Goal: Find specific page/section: Find specific page/section

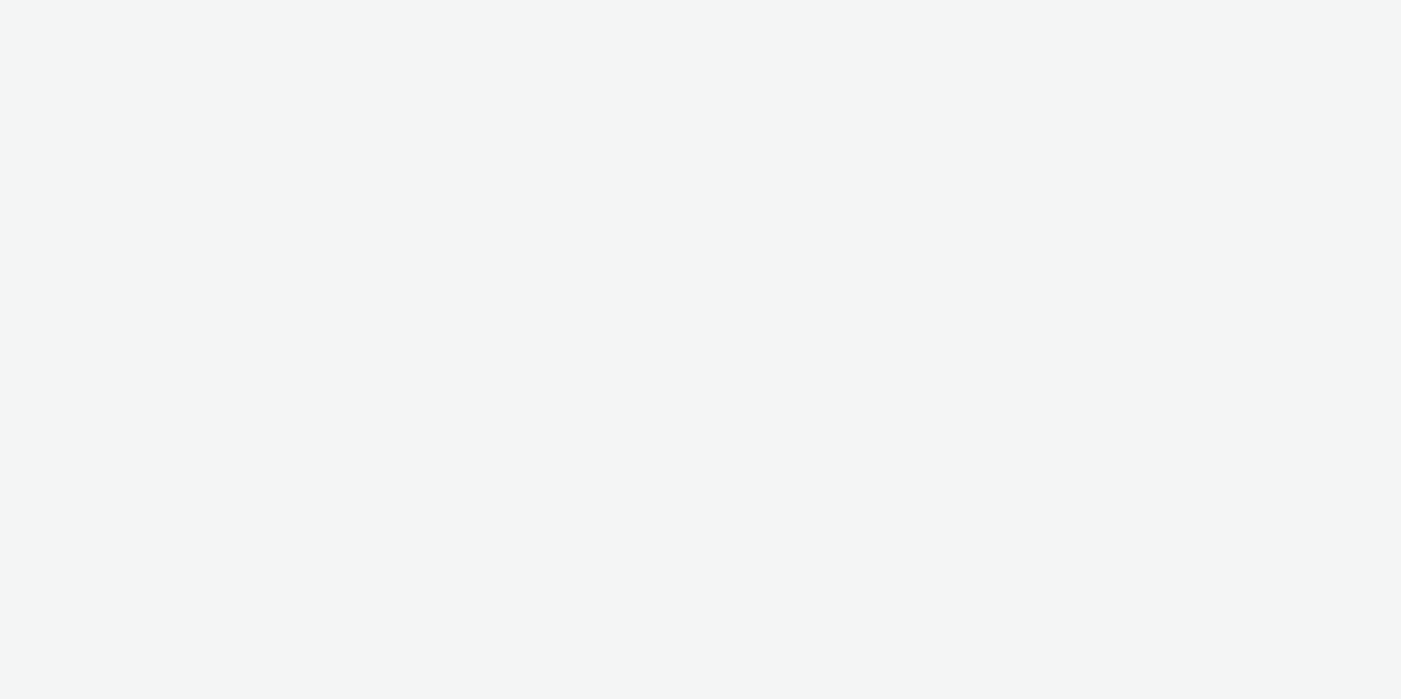
select select "aa2d3f22-8cd3-452c-915a-90da4c6ce460"
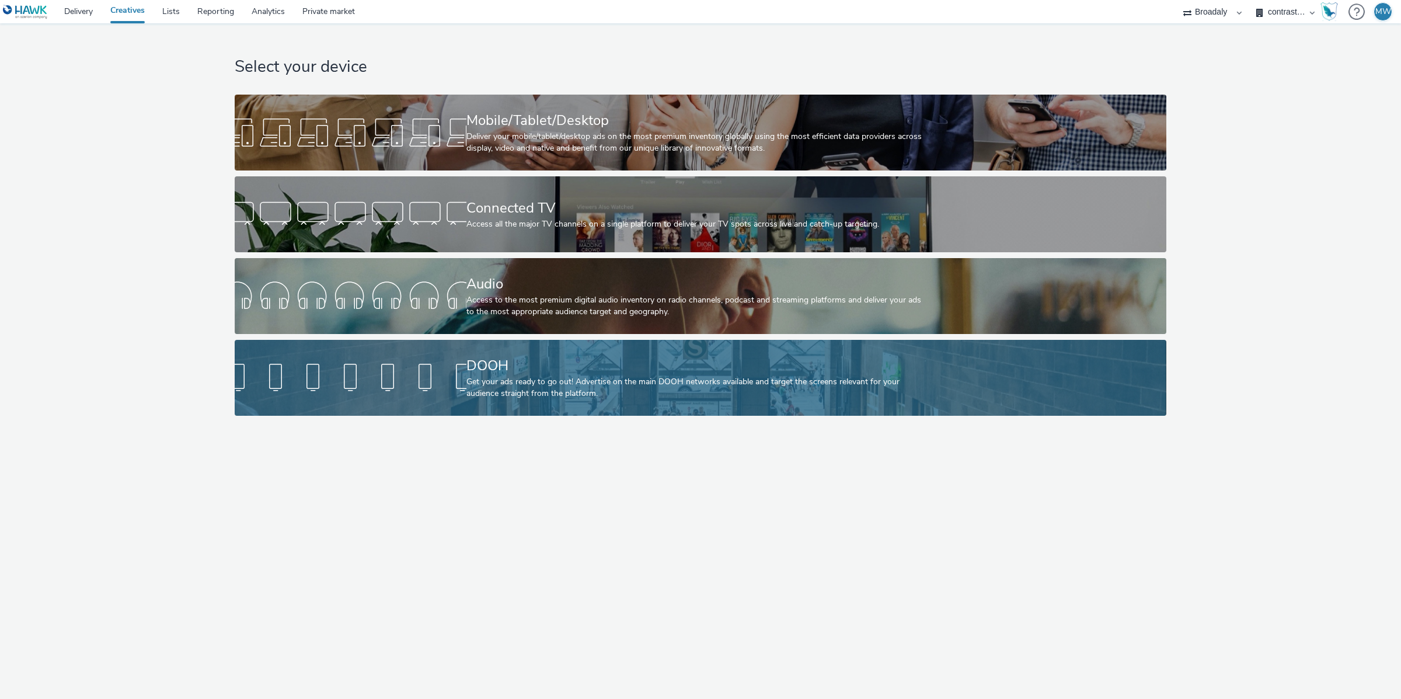
click at [402, 384] on div at bounding box center [351, 377] width 232 height 37
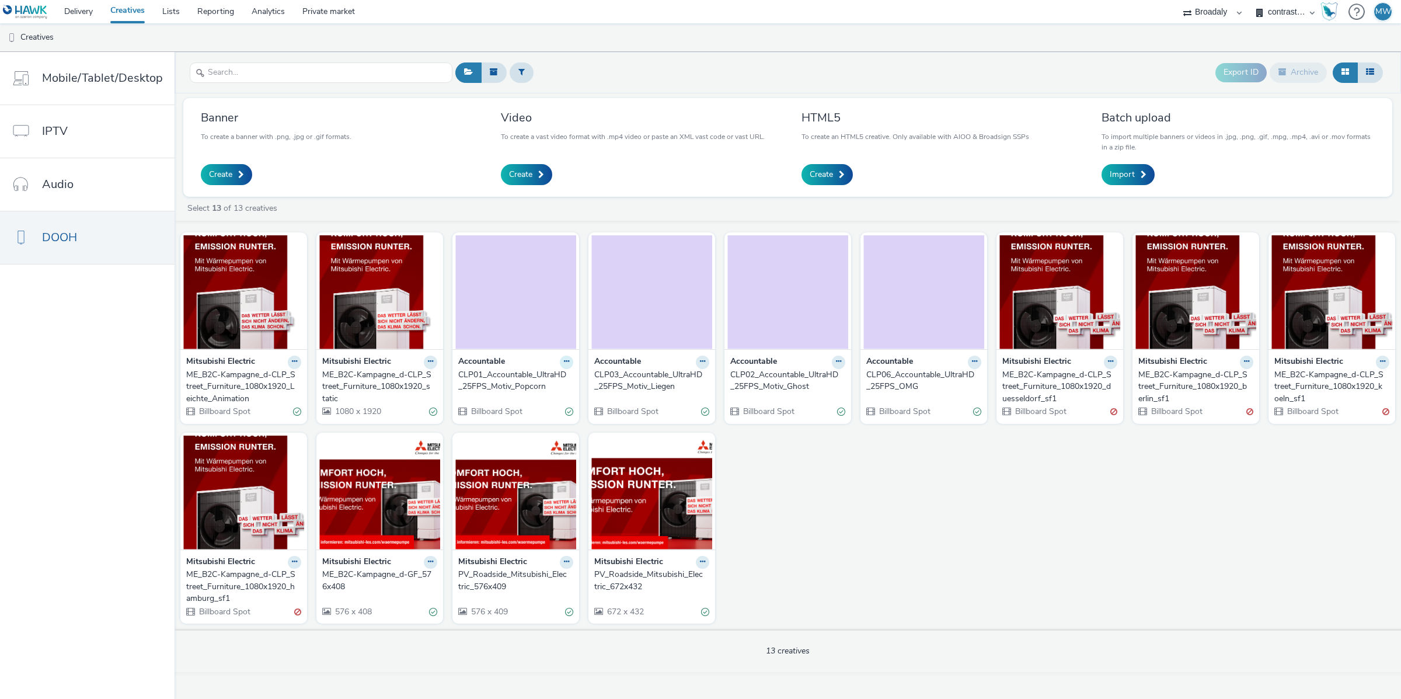
click at [566, 365] on icon at bounding box center [566, 361] width 5 height 7
click at [523, 325] on img at bounding box center [515, 292] width 121 height 114
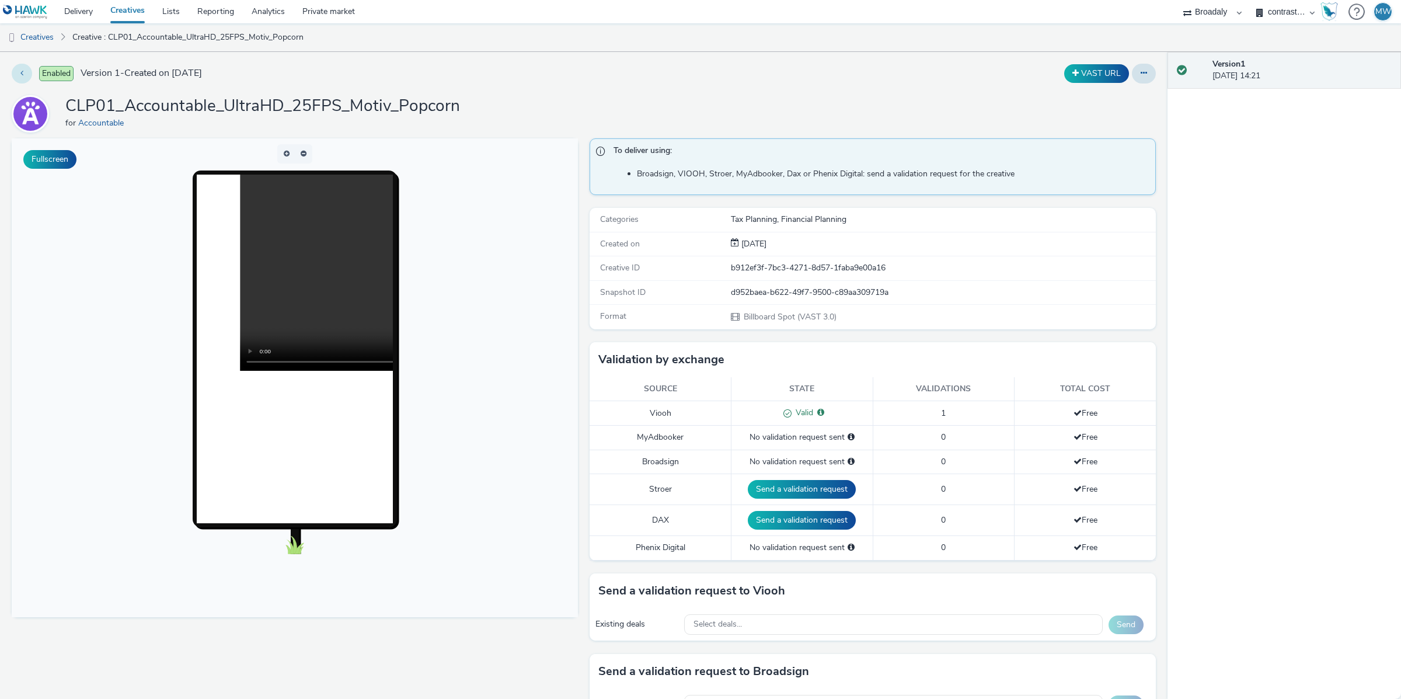
click at [24, 72] on button at bounding box center [22, 74] width 20 height 20
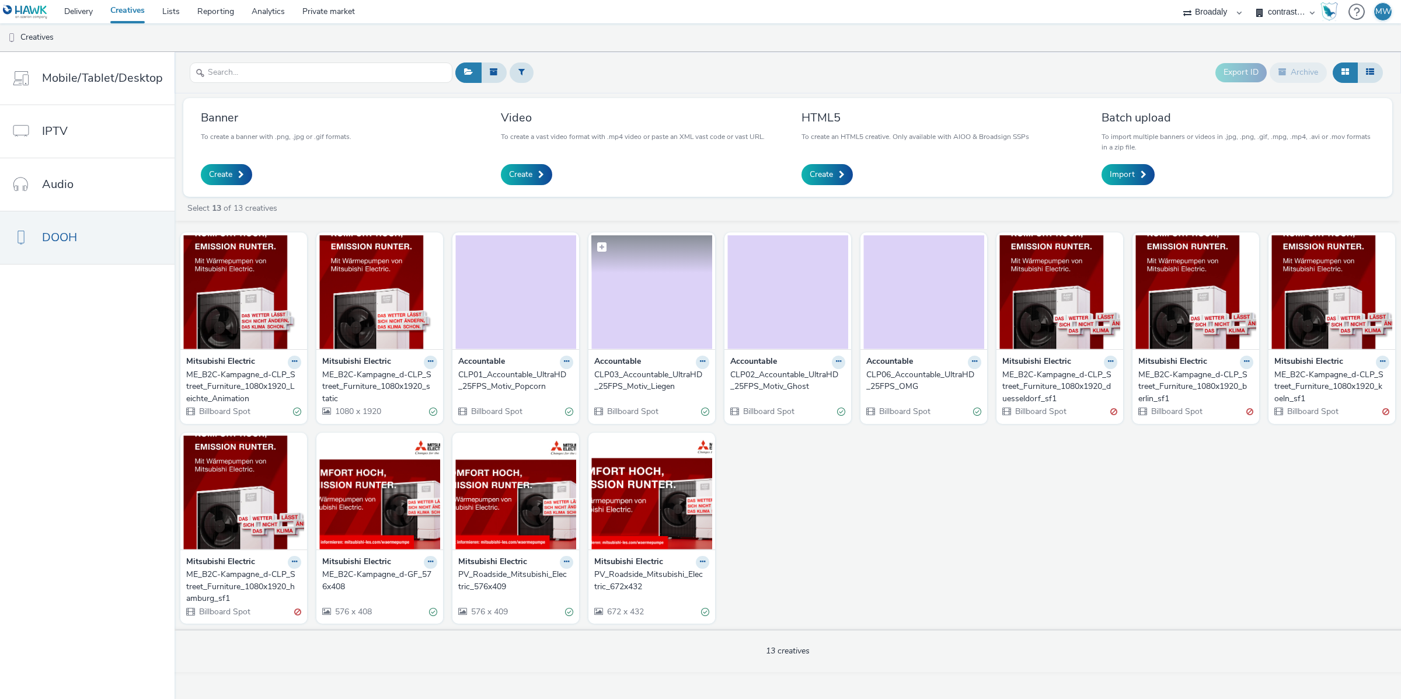
click at [642, 343] on img at bounding box center [651, 292] width 121 height 114
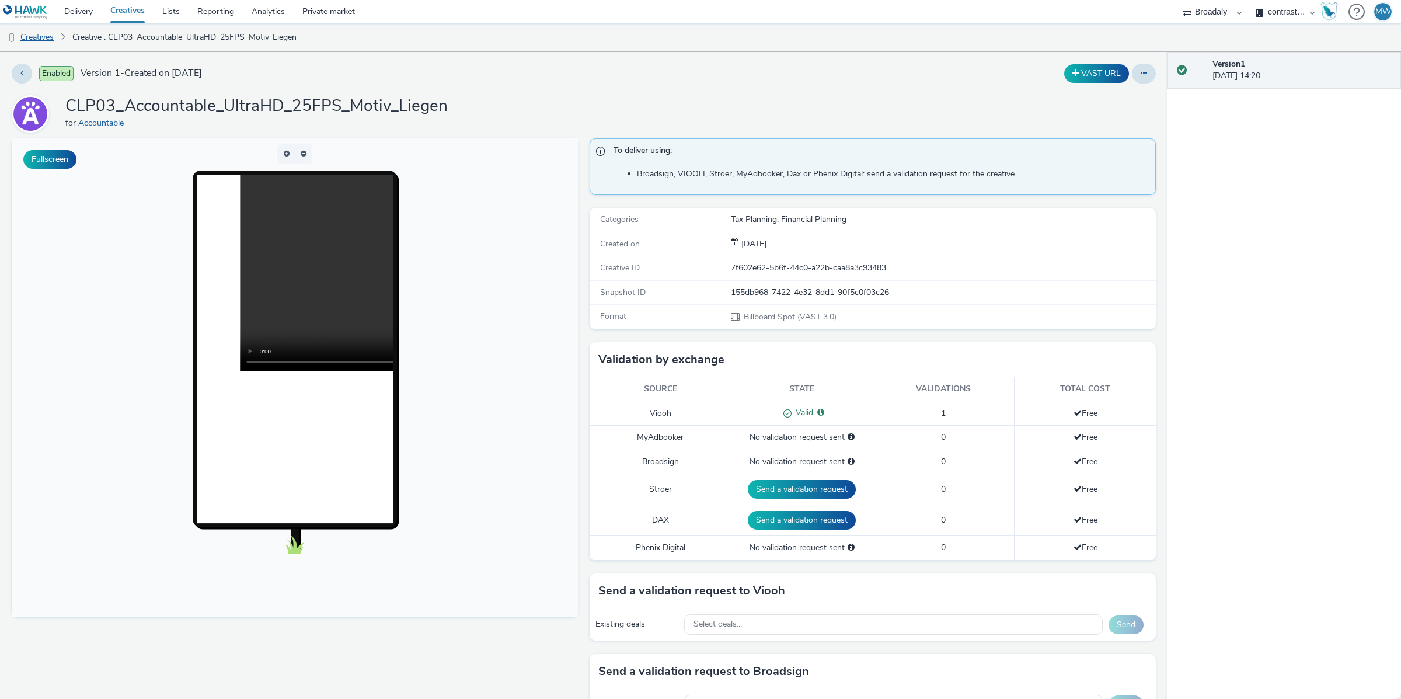
click at [37, 29] on link "Creatives" at bounding box center [30, 37] width 60 height 28
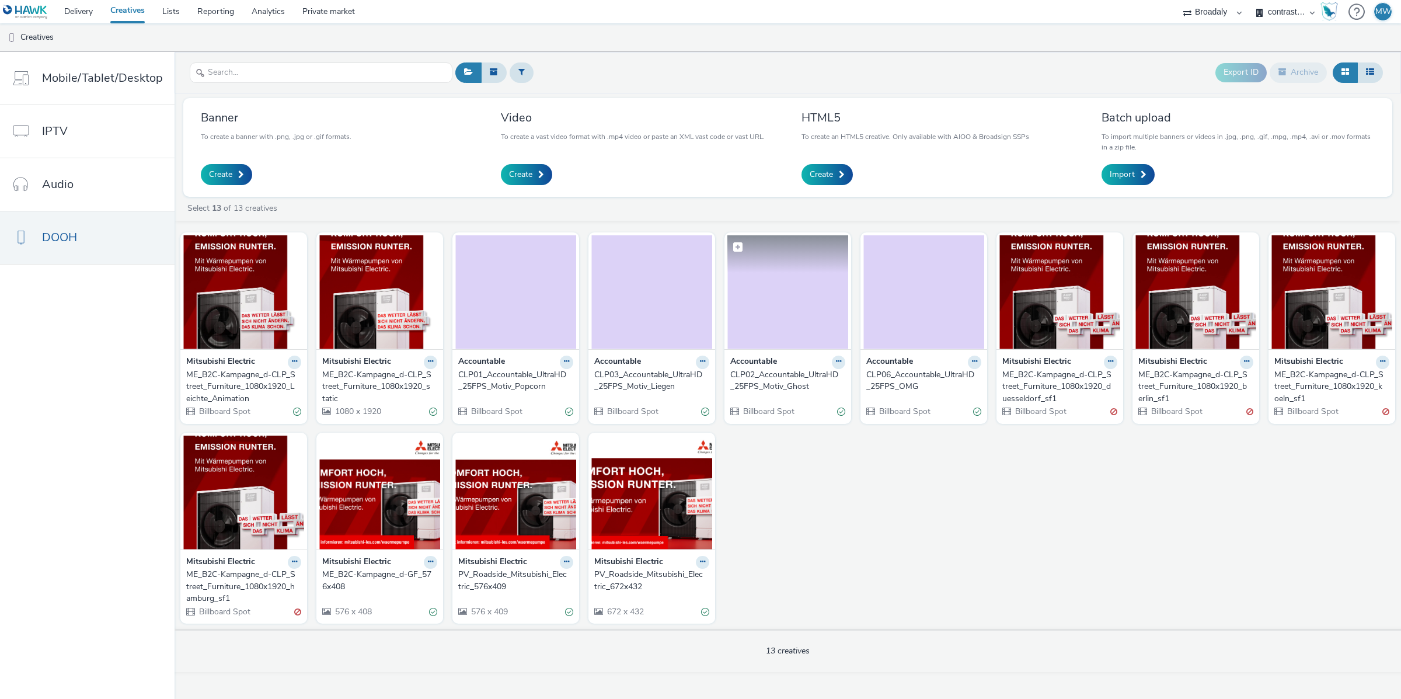
click at [799, 334] on img at bounding box center [787, 292] width 121 height 114
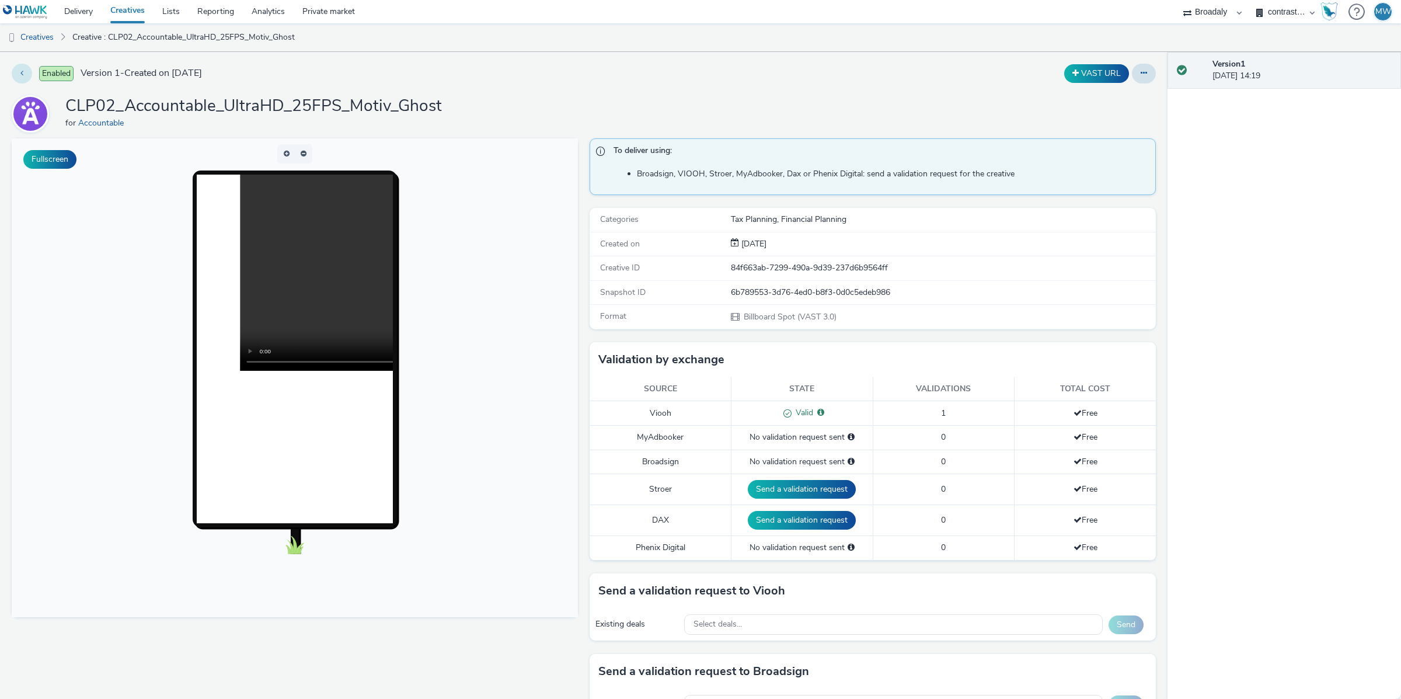
click at [21, 75] on icon at bounding box center [21, 73] width 3 height 8
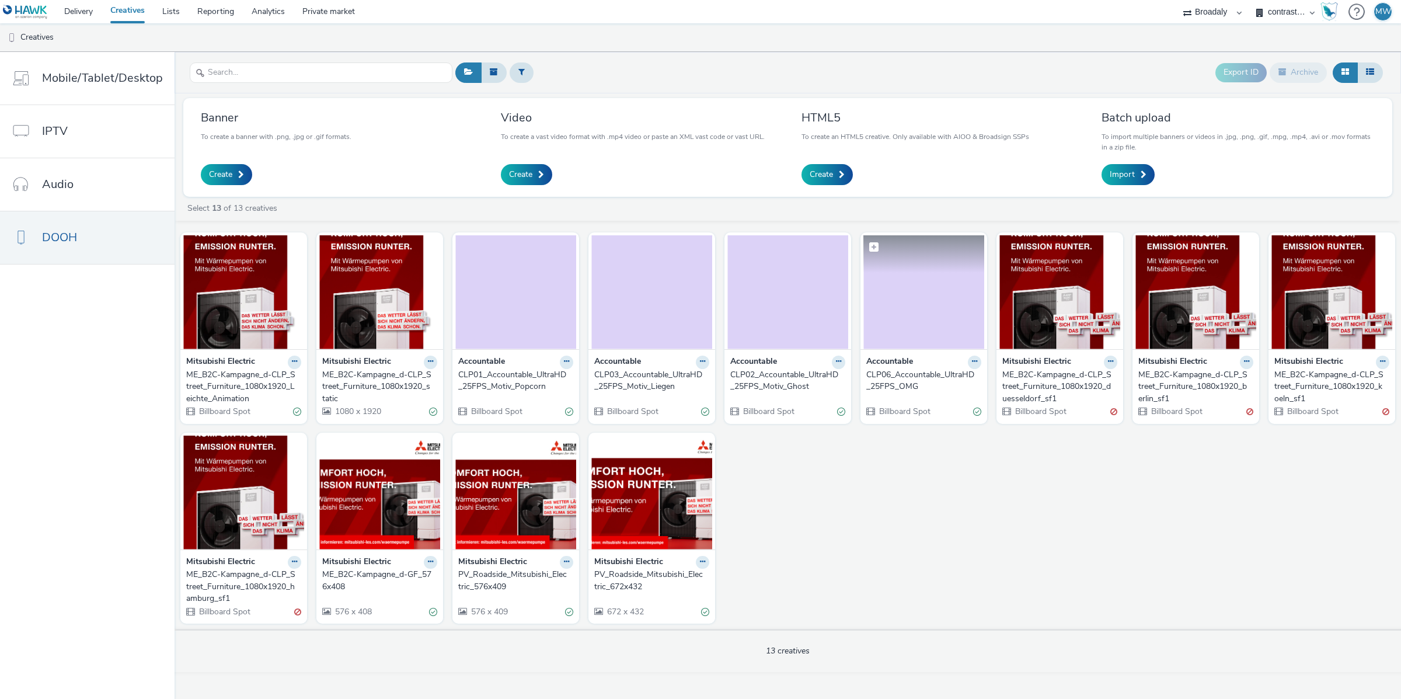
click at [913, 344] on img at bounding box center [923, 292] width 121 height 114
